Goal: Browse casually

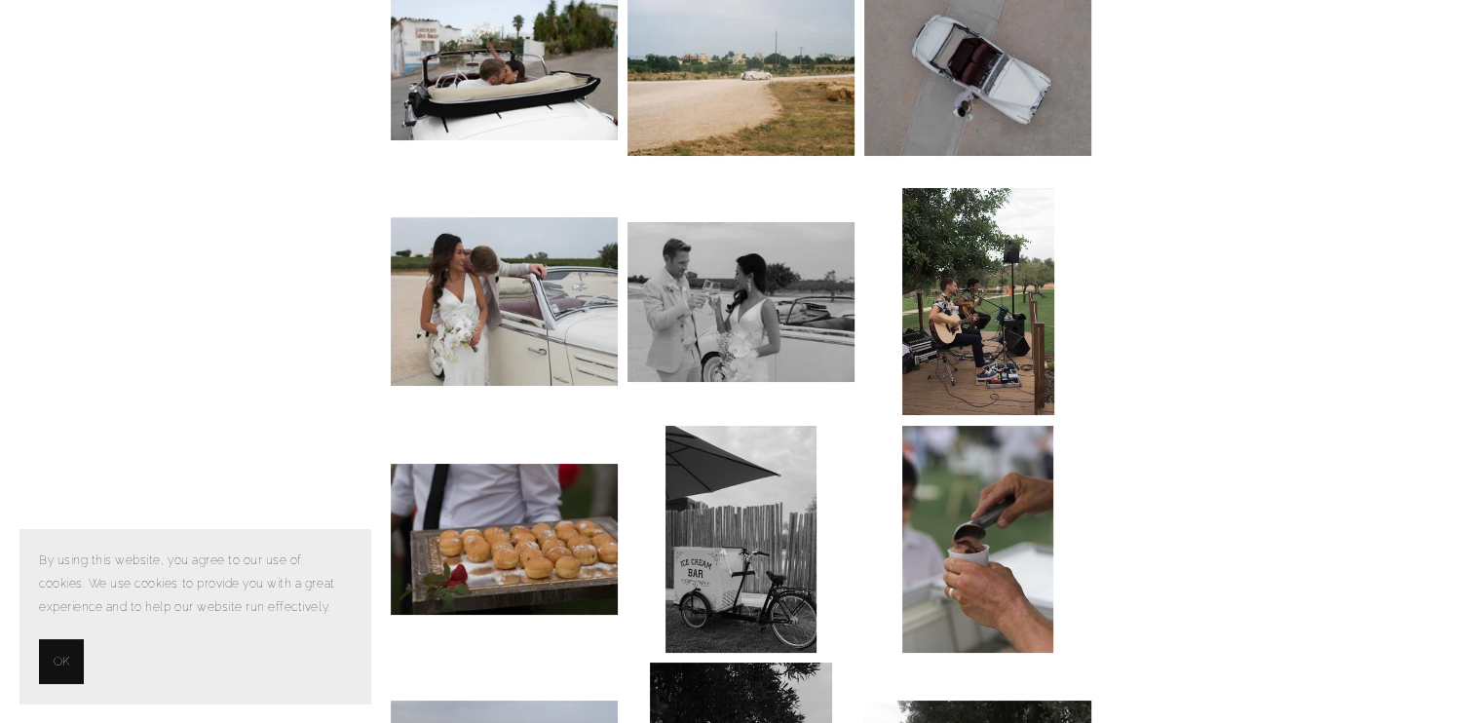
scroll to position [6261, 0]
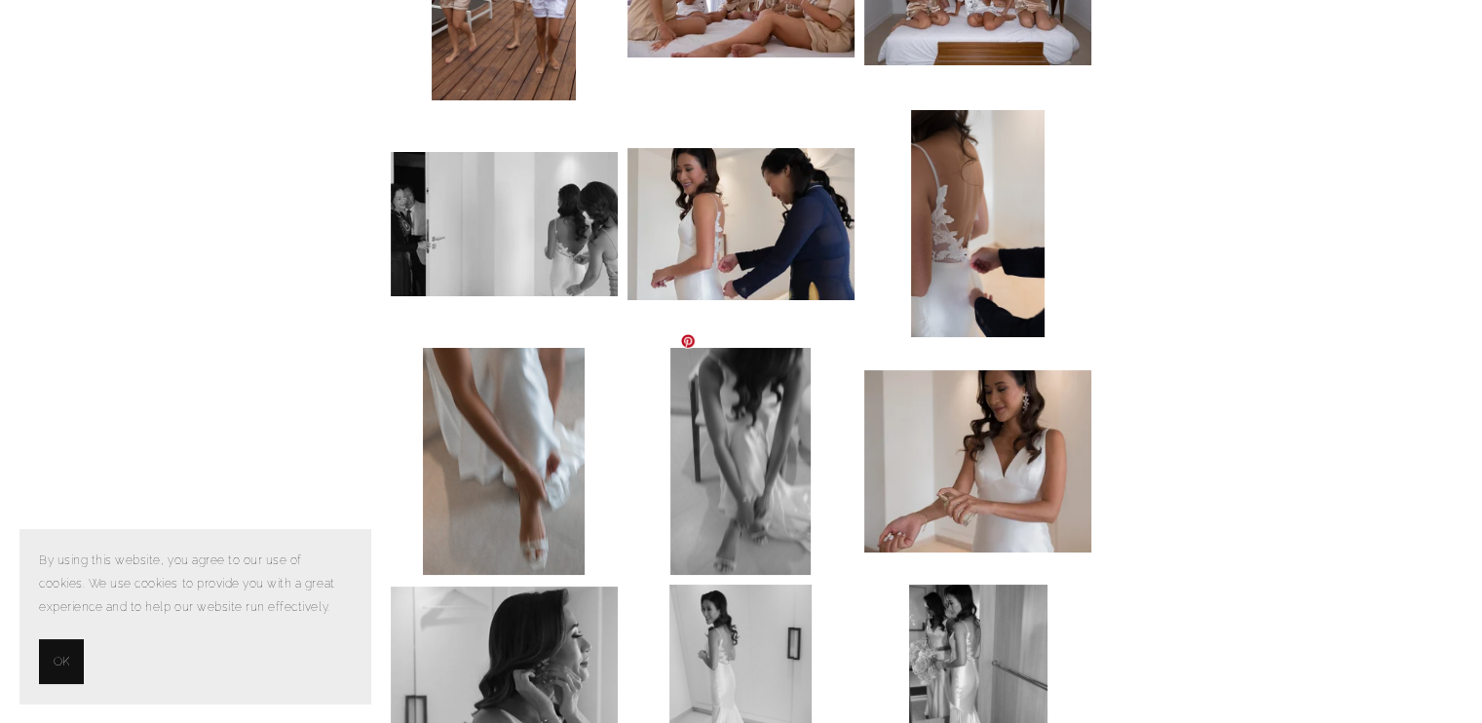
scroll to position [2778, 0]
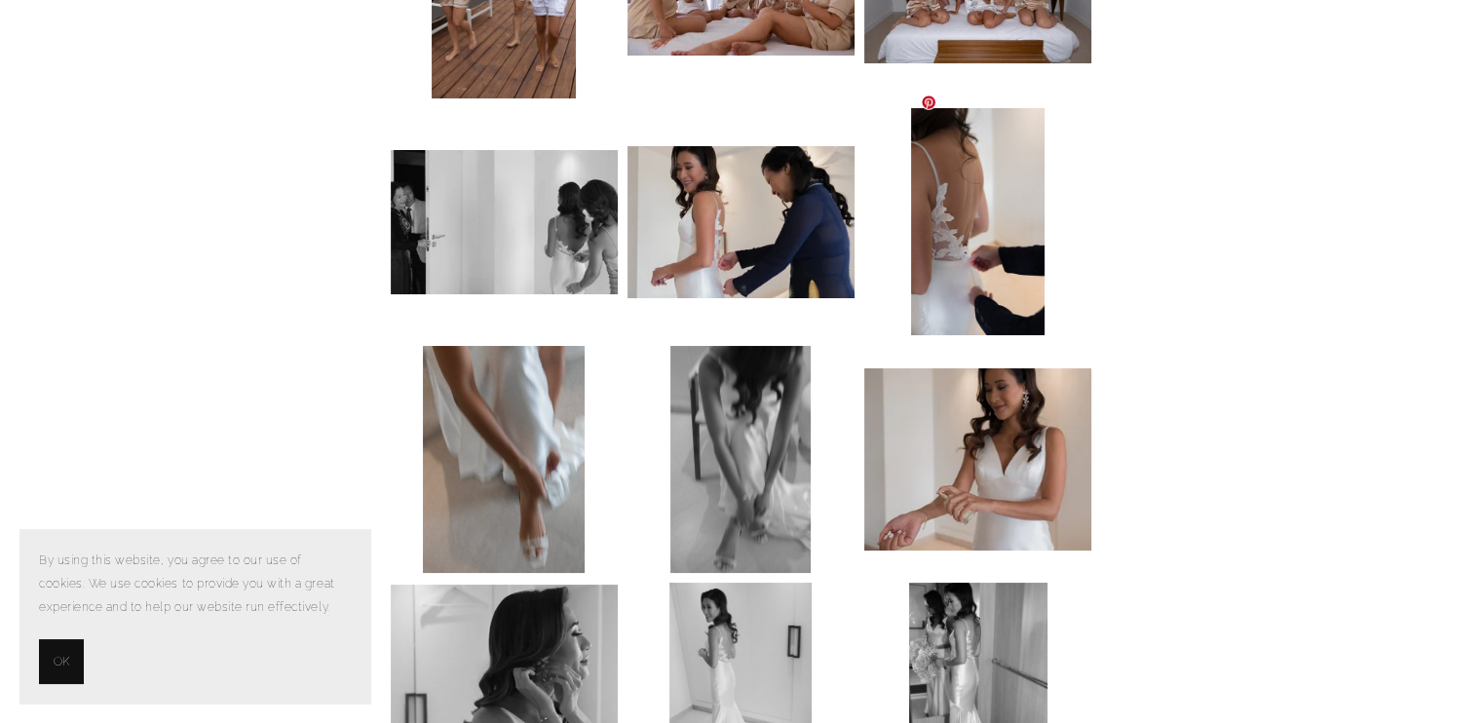
click at [968, 200] on img at bounding box center [977, 221] width 133 height 227
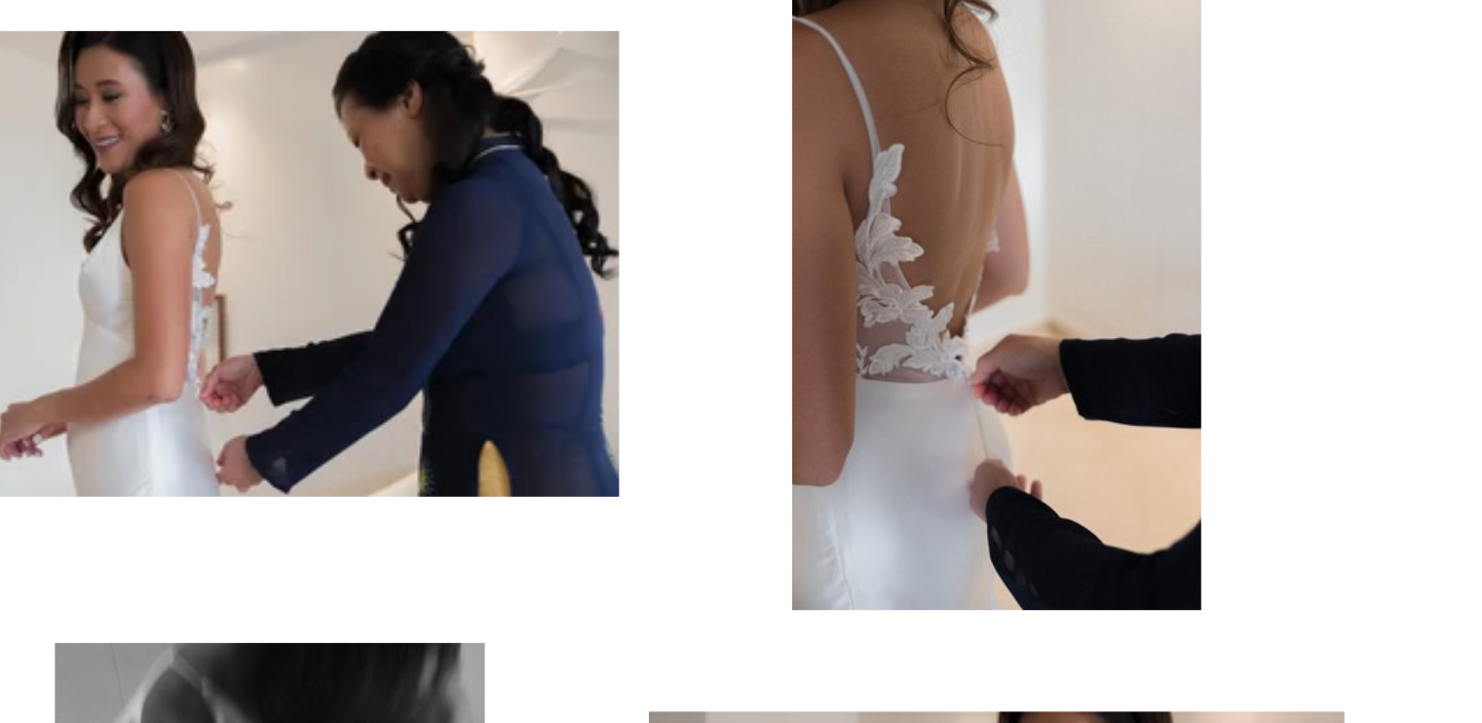
scroll to position [2780, 0]
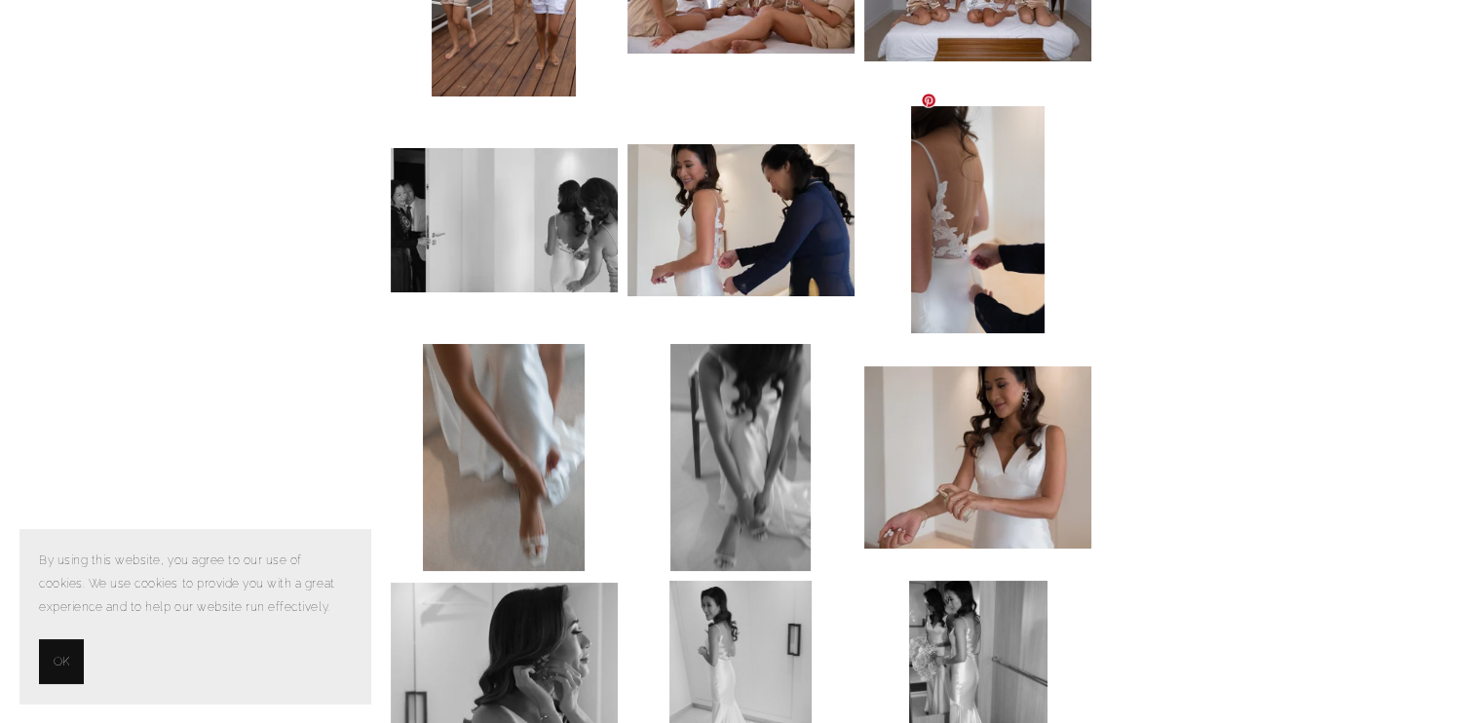
click at [981, 216] on img at bounding box center [977, 219] width 133 height 227
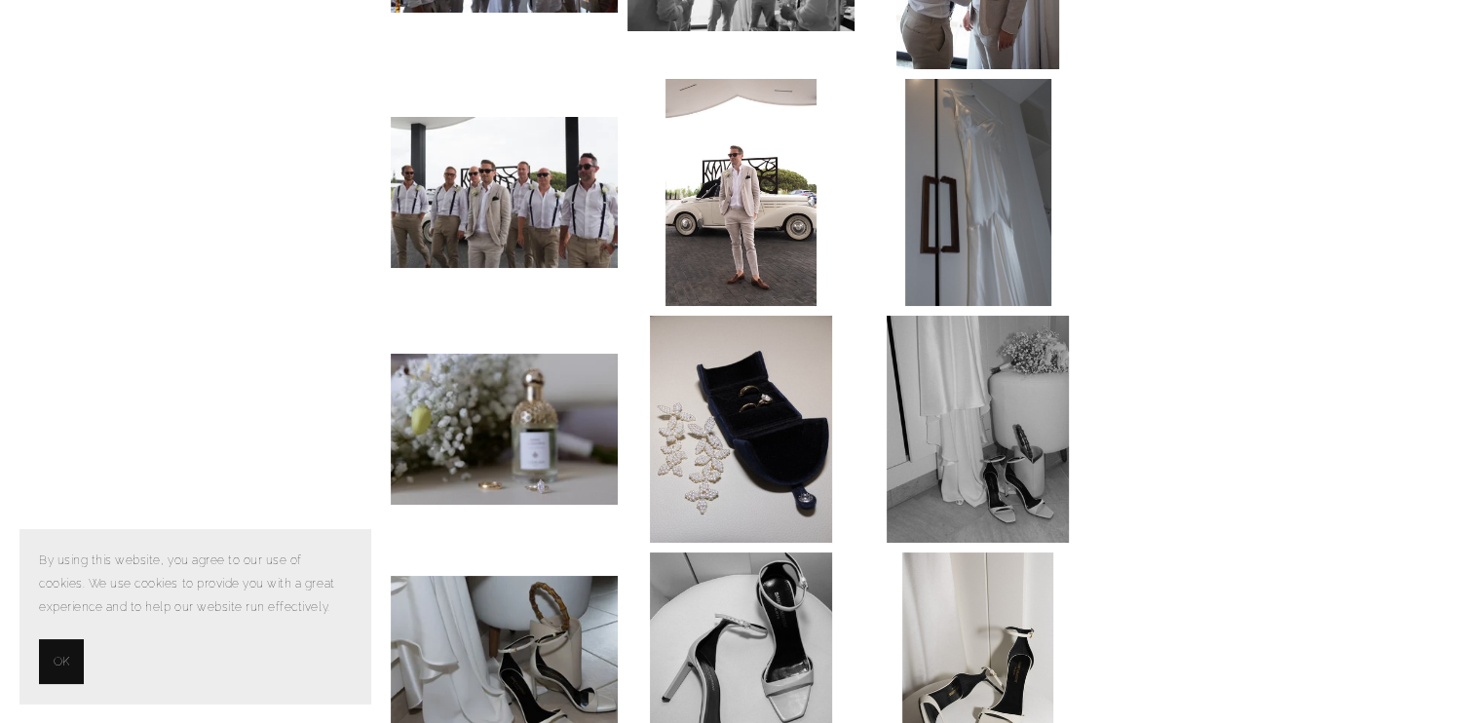
scroll to position [1542, 0]
